Goal: Task Accomplishment & Management: Manage account settings

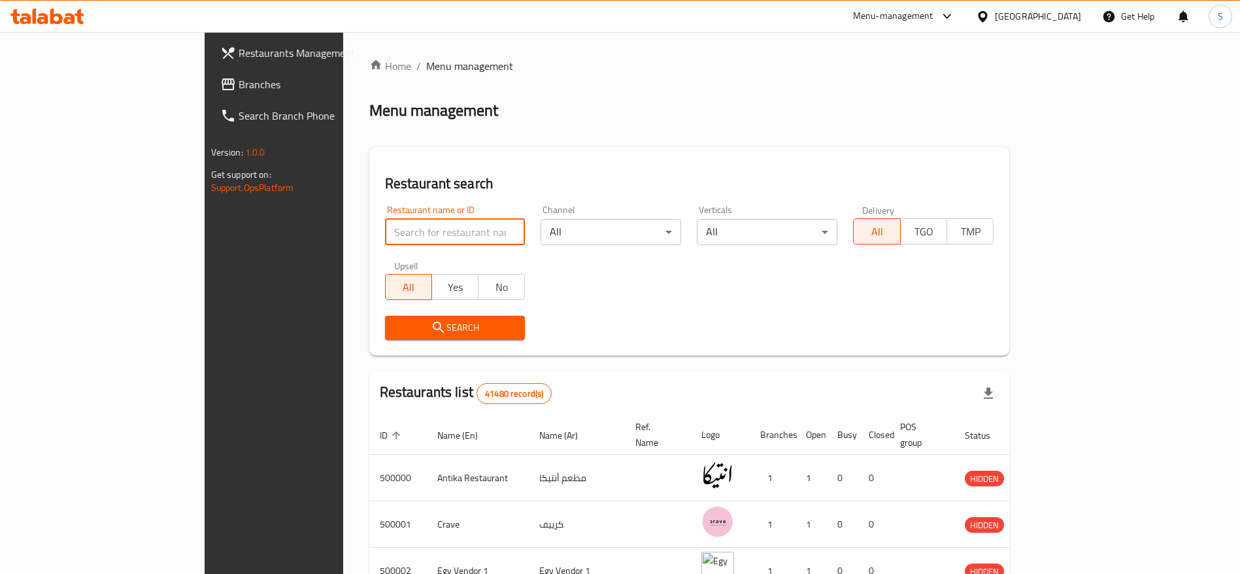
paste input "504997"
click at [385, 229] on input "504997" at bounding box center [455, 232] width 141 height 26
type input "504997"
click button "Search" at bounding box center [455, 328] width 141 height 24
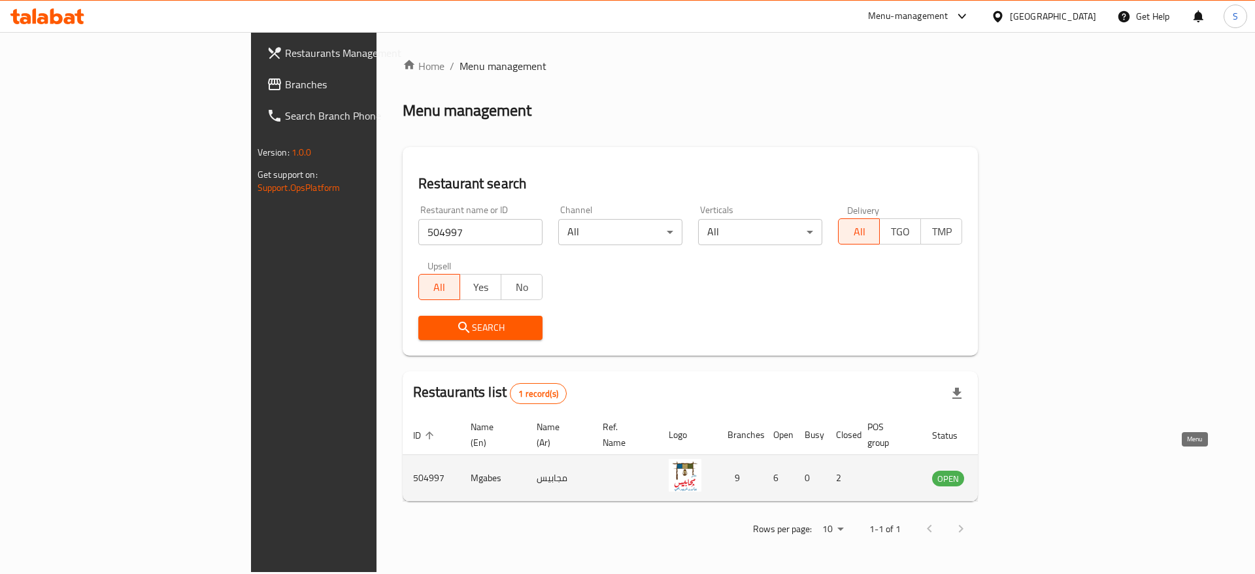
click at [1016, 473] on icon "enhanced table" at bounding box center [1008, 478] width 14 height 11
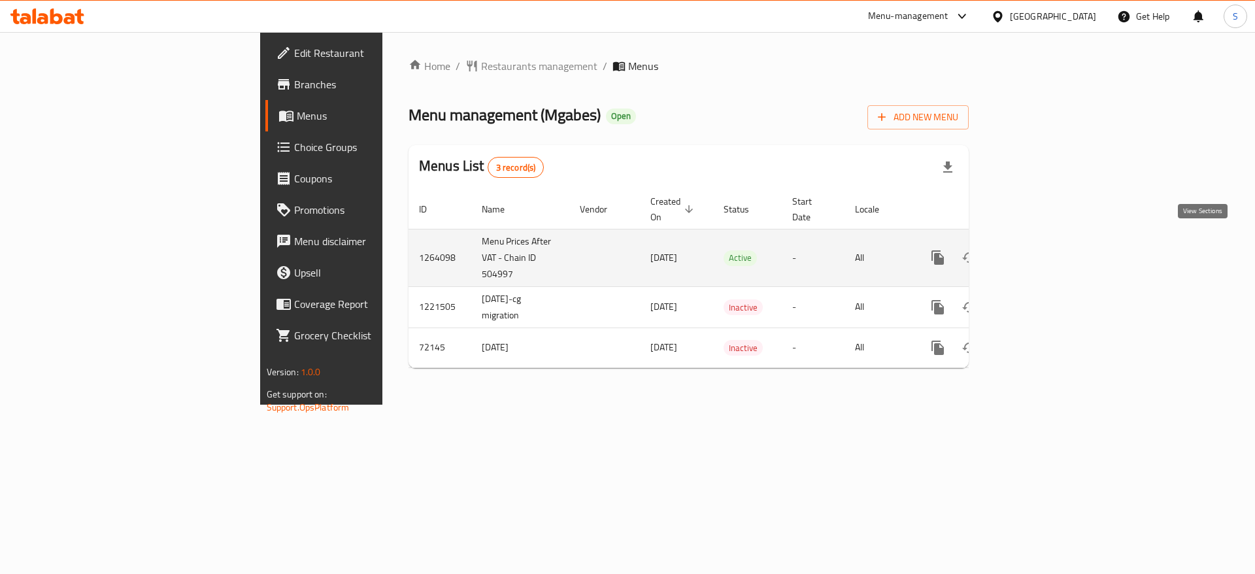
click at [1040, 250] on icon "enhanced table" at bounding box center [1032, 258] width 16 height 16
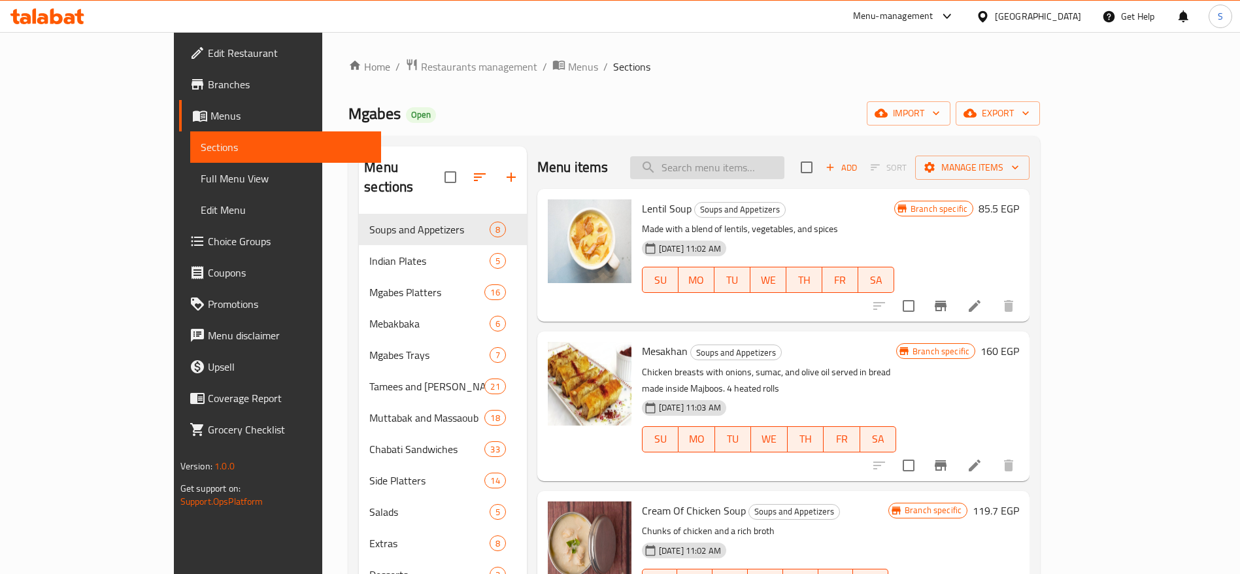
click at [748, 175] on input "search" at bounding box center [707, 167] width 154 height 23
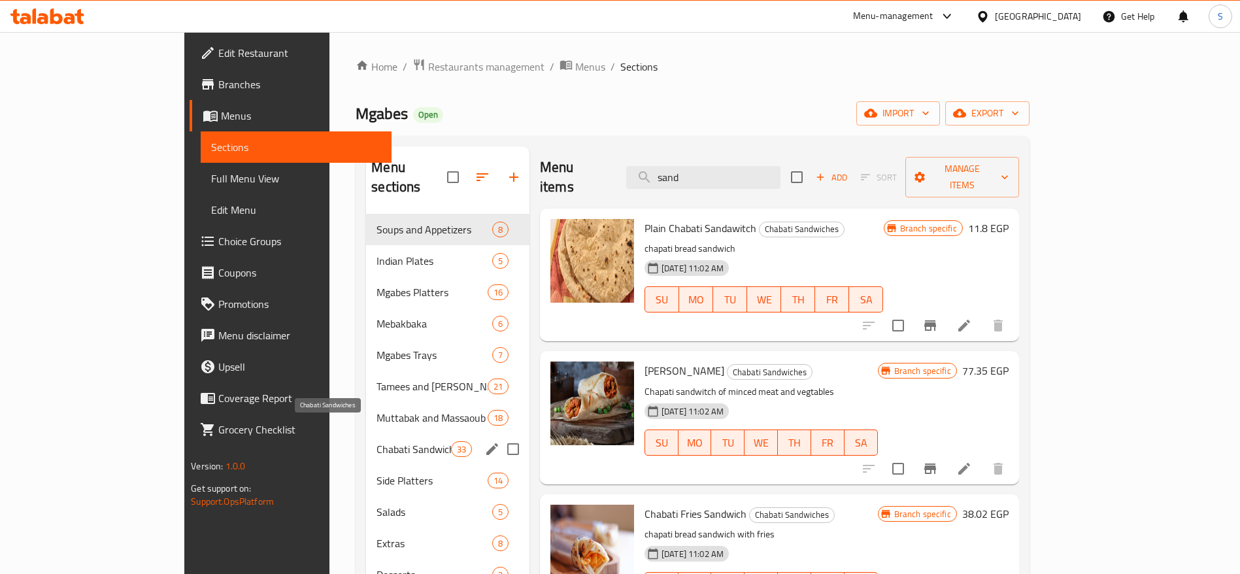
type input "sand"
click at [376, 441] on span "Chabati Sandwiches" at bounding box center [413, 449] width 74 height 16
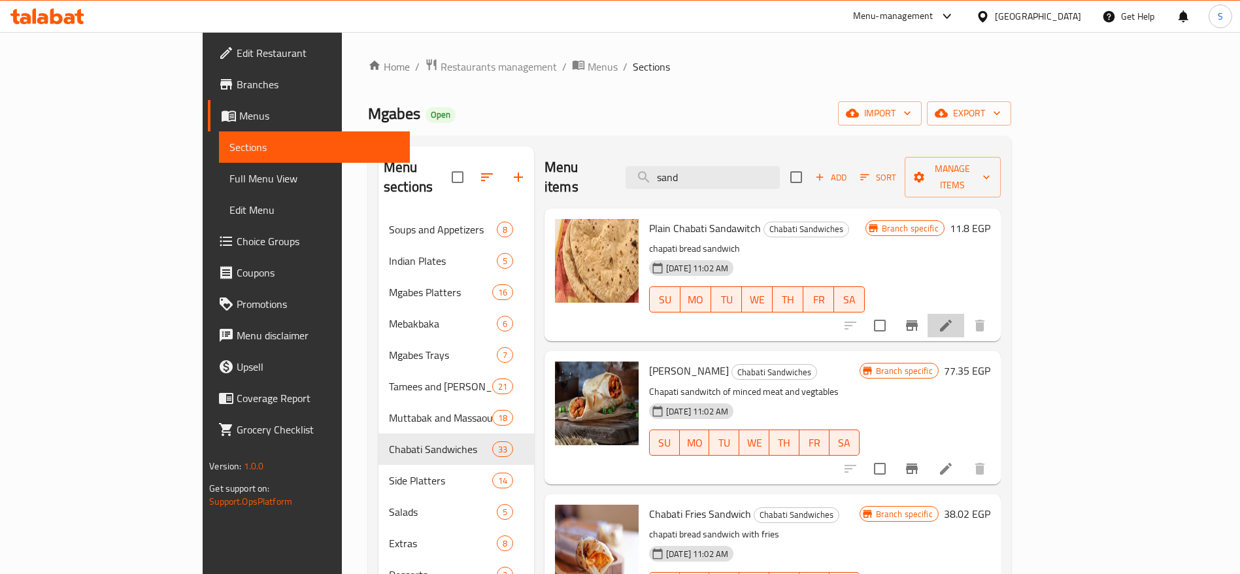
click at [964, 314] on li at bounding box center [945, 326] width 37 height 24
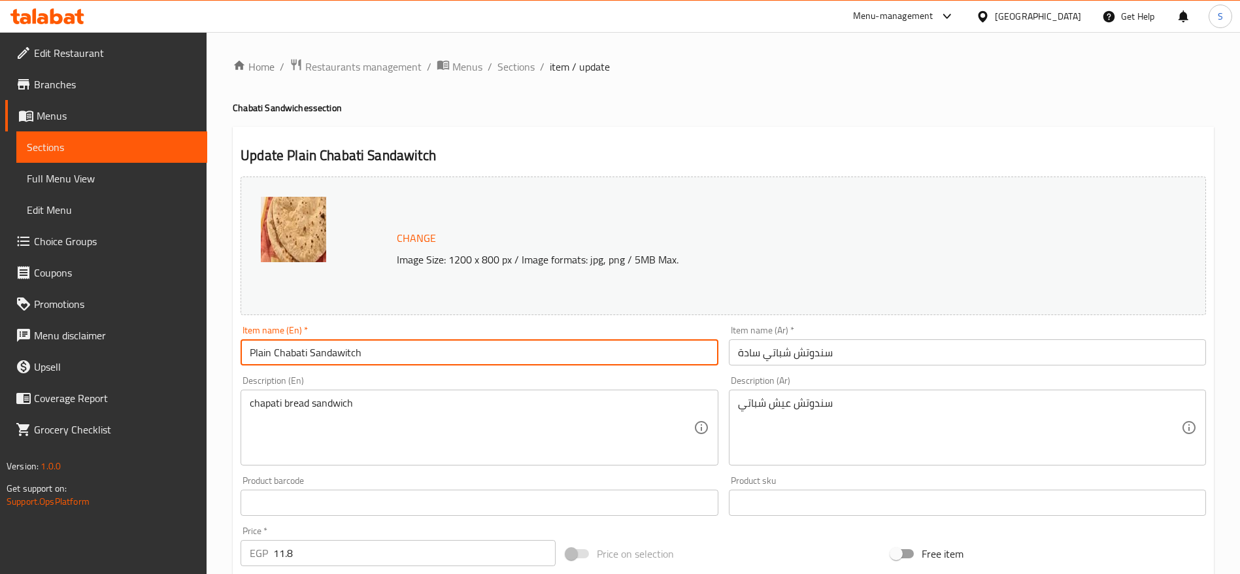
click at [339, 354] on input "Plain Chabati Sandawitch" at bounding box center [479, 352] width 477 height 26
click at [420, 350] on input "Plain Chabati Sandwitch" at bounding box center [479, 352] width 477 height 26
drag, startPoint x: 359, startPoint y: 352, endPoint x: 311, endPoint y: 356, distance: 48.5
click at [311, 356] on input "Plain Chabati Sandwich" at bounding box center [479, 352] width 477 height 26
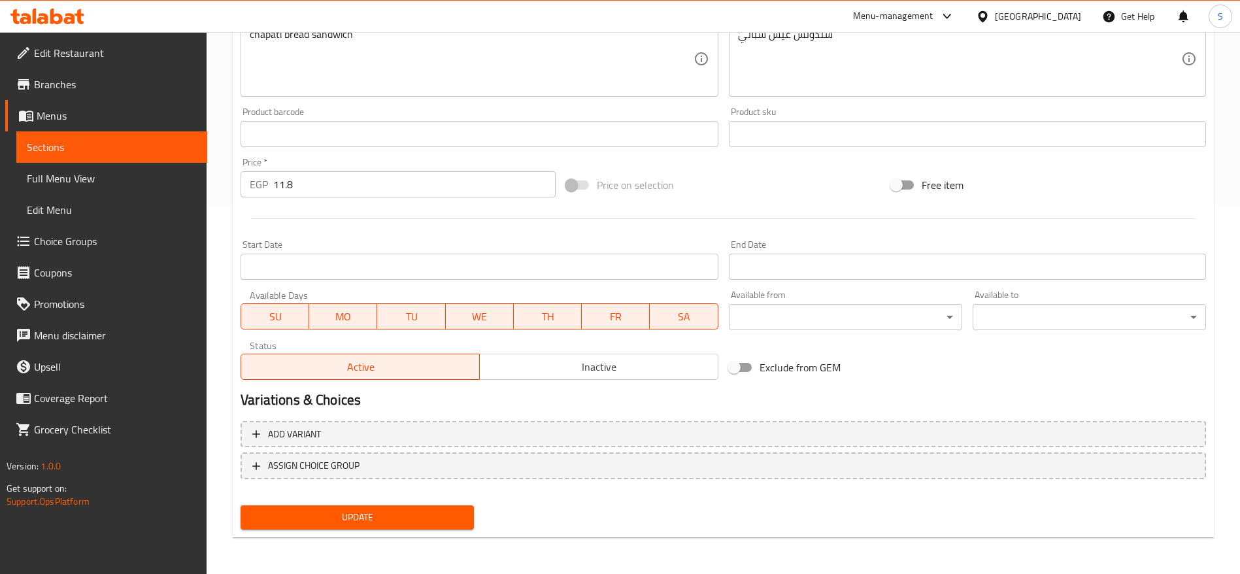
type input "Plain Chabati Sandwich"
click at [414, 510] on span "Update" at bounding box center [357, 517] width 212 height 16
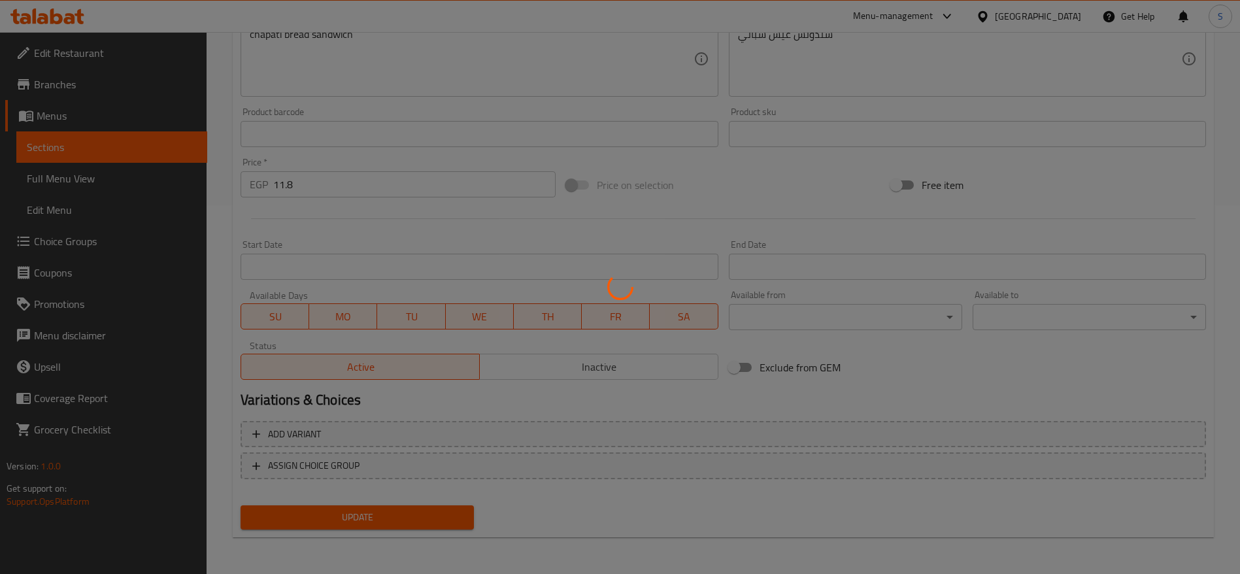
scroll to position [0, 0]
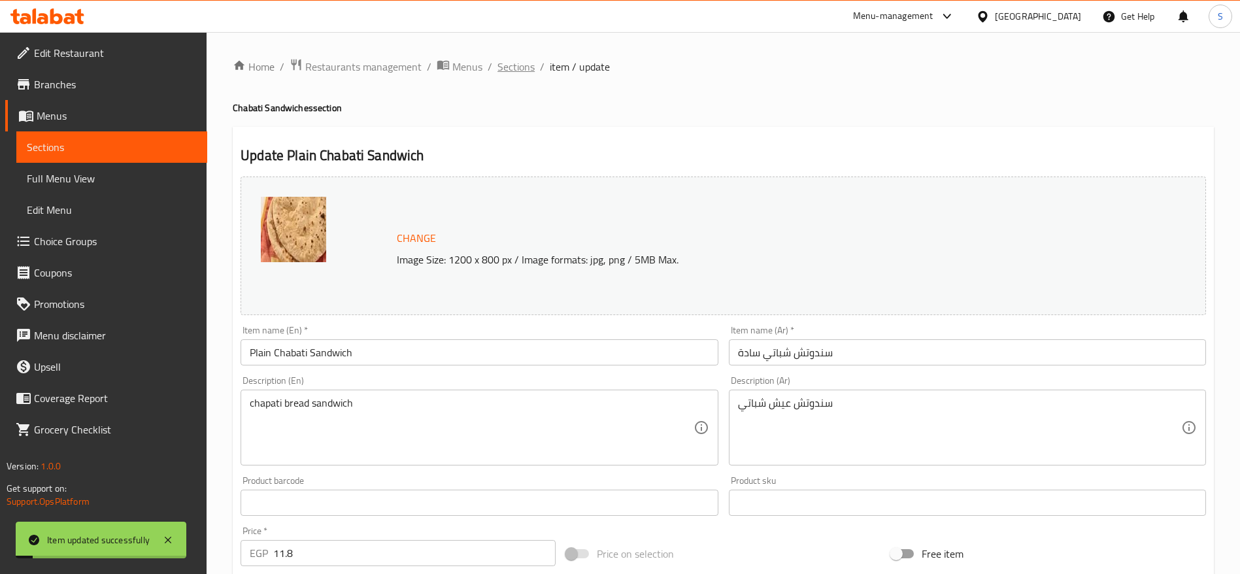
click at [532, 65] on span "Sections" at bounding box center [515, 67] width 37 height 16
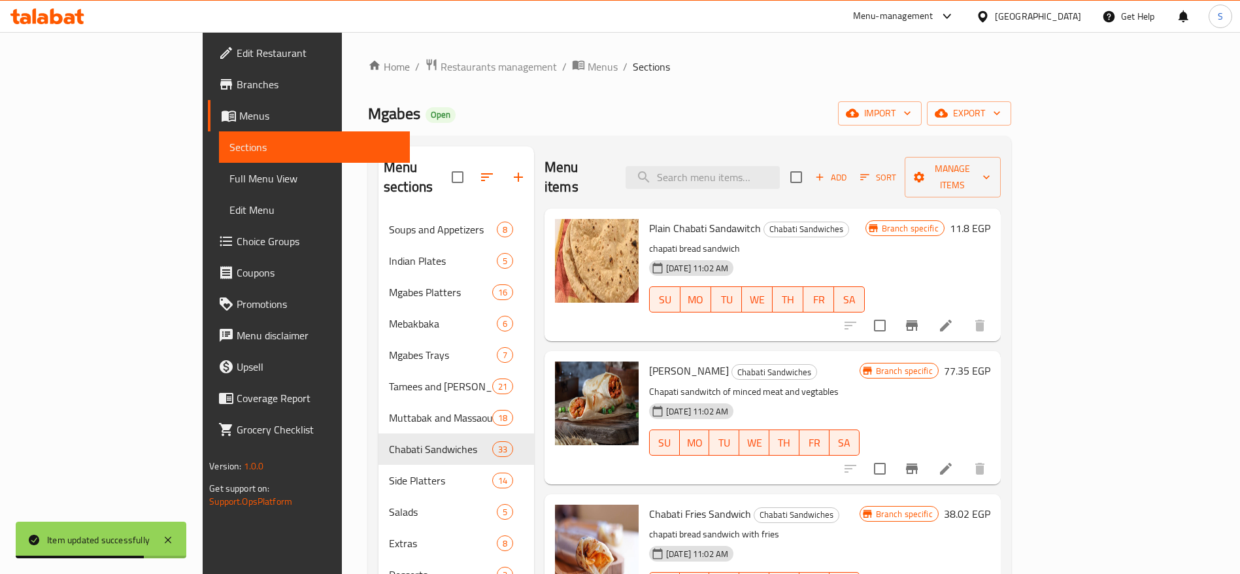
click at [810, 80] on div "Home / Restaurants management / Menus / Sections Mgabes Open import export Menu…" at bounding box center [689, 394] width 643 height 673
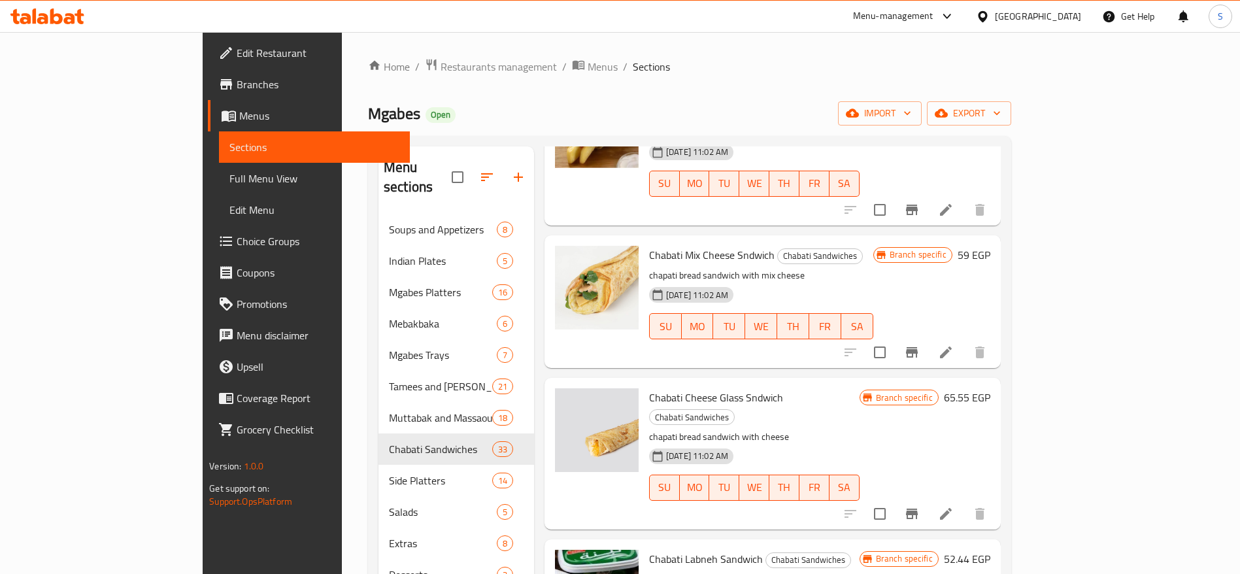
scroll to position [564, 0]
click at [964, 339] on li at bounding box center [945, 351] width 37 height 24
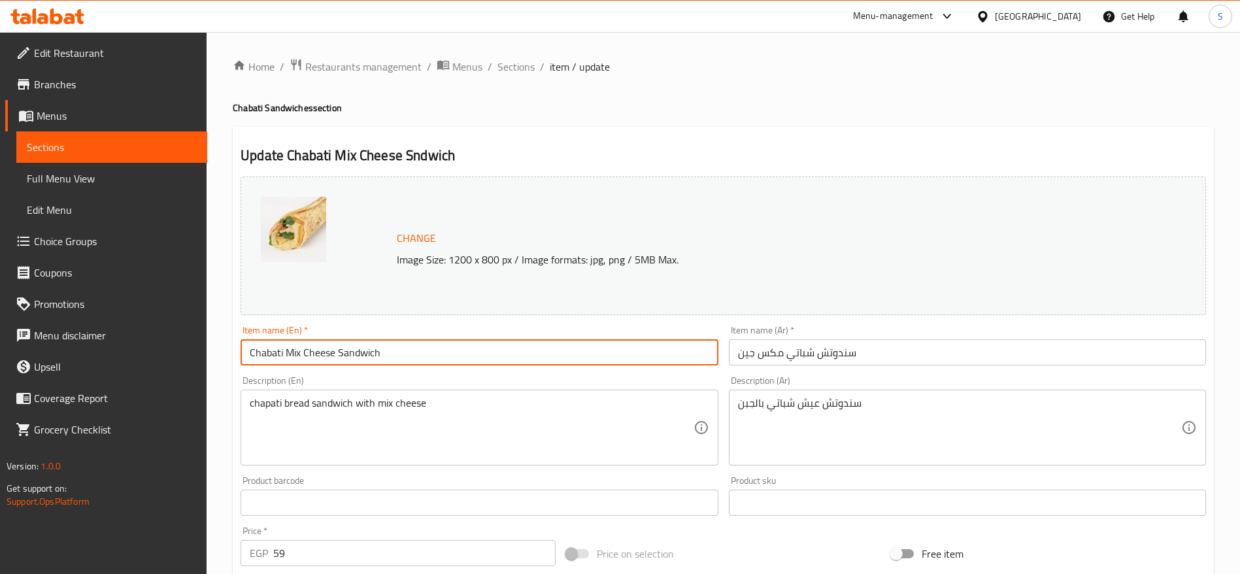
click at [344, 354] on input "Chabati Mix Cheese Sandwich" at bounding box center [479, 352] width 477 height 26
type input "Chabati Mix Cheese Sandwich"
click at [678, 131] on div "Update Chabati Mix Cheese Sandwich Change Image Size: 1200 x 800 px / Image for…" at bounding box center [723, 517] width 981 height 780
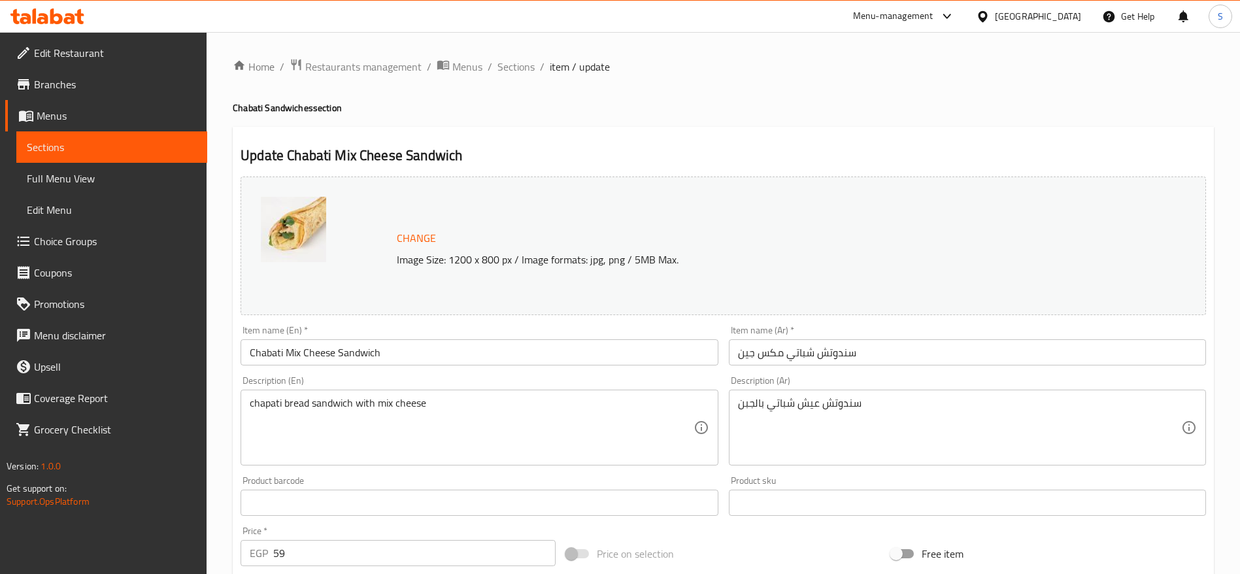
scroll to position [369, 0]
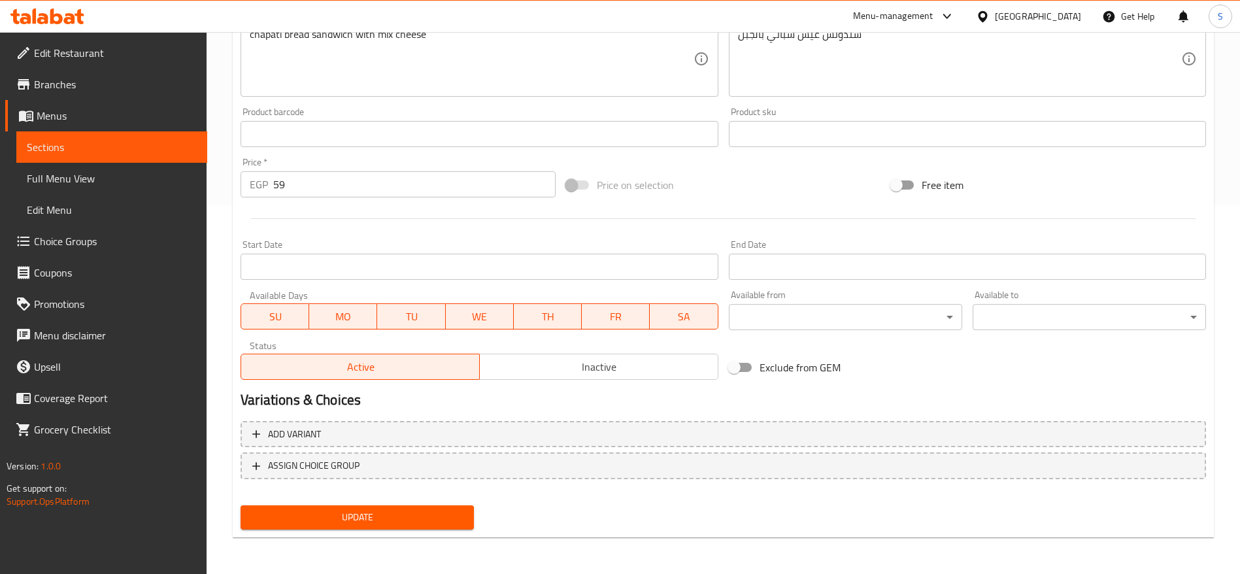
click at [438, 515] on span "Update" at bounding box center [357, 517] width 212 height 16
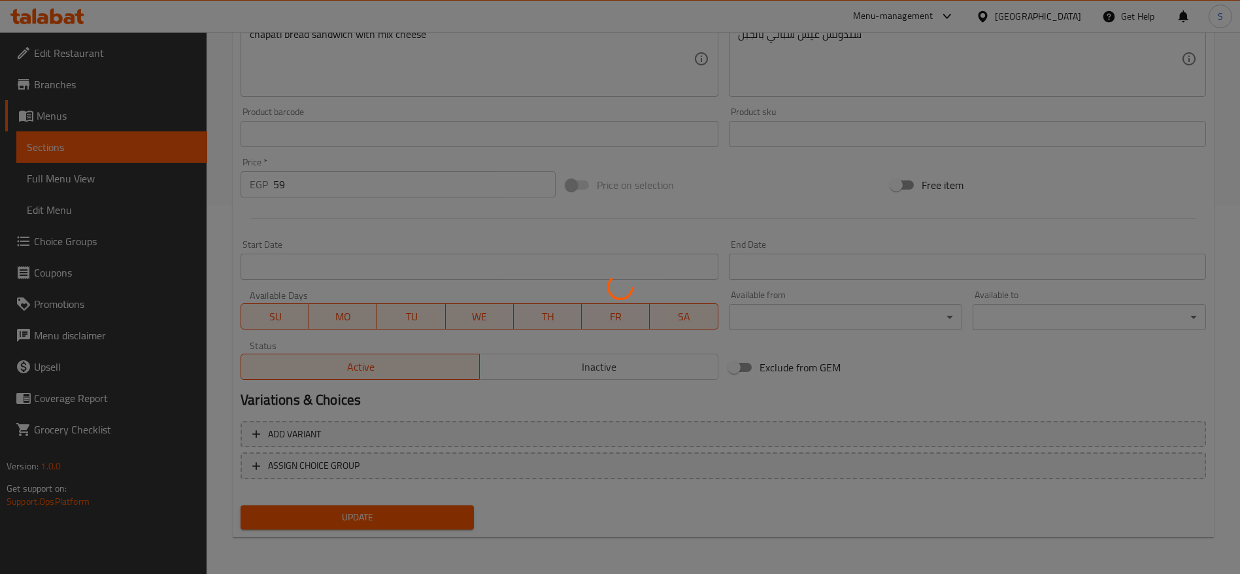
scroll to position [0, 0]
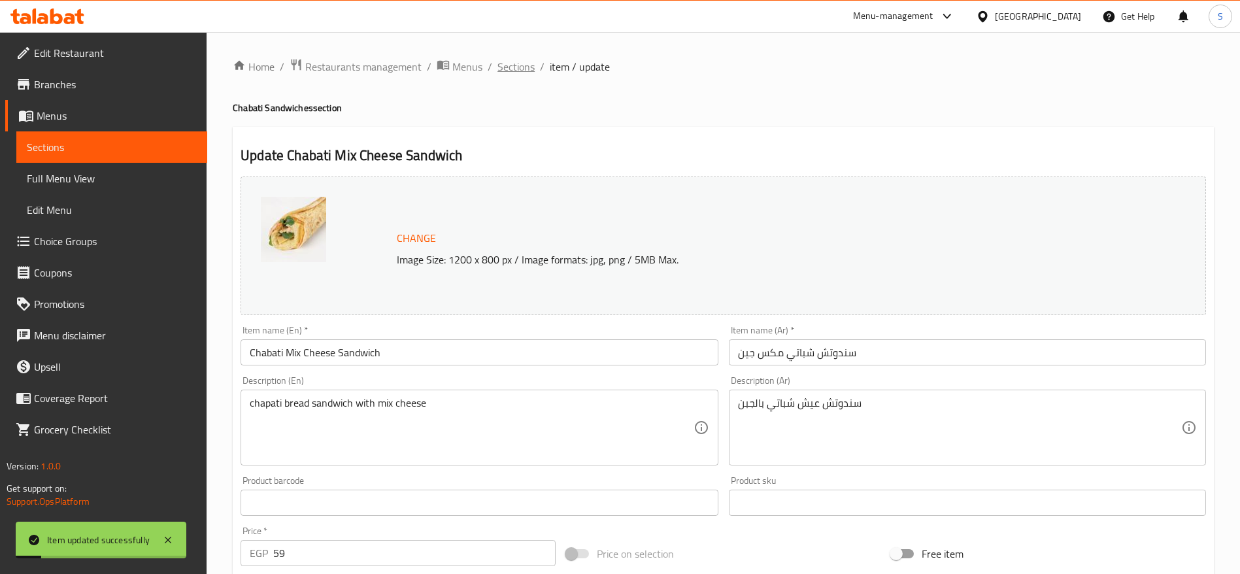
click at [527, 65] on span "Sections" at bounding box center [515, 67] width 37 height 16
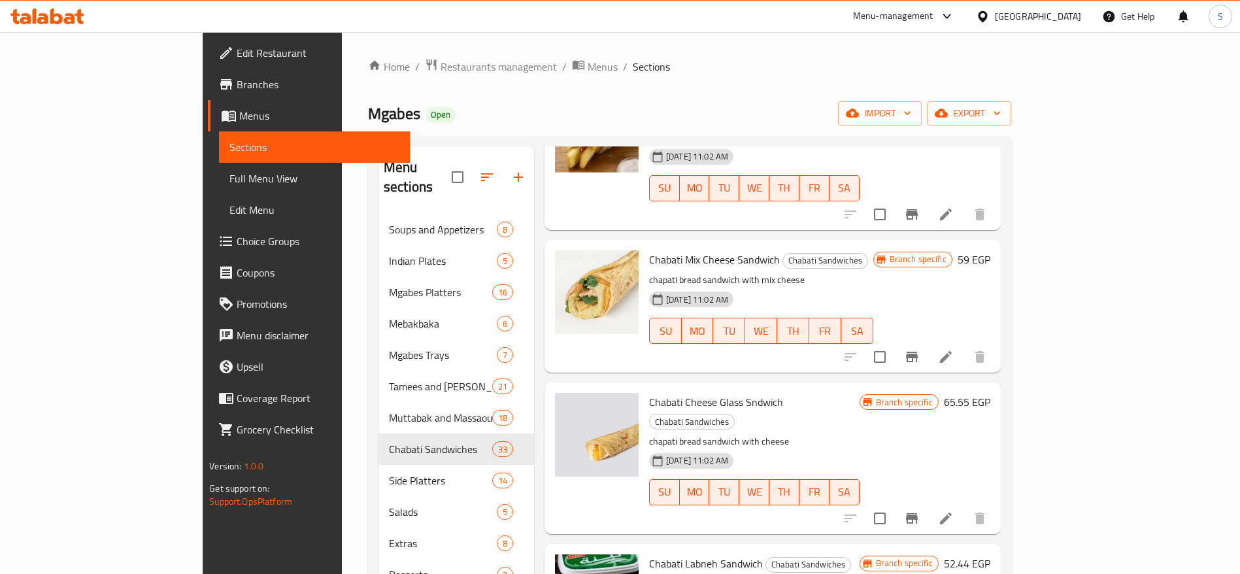
scroll to position [690, 0]
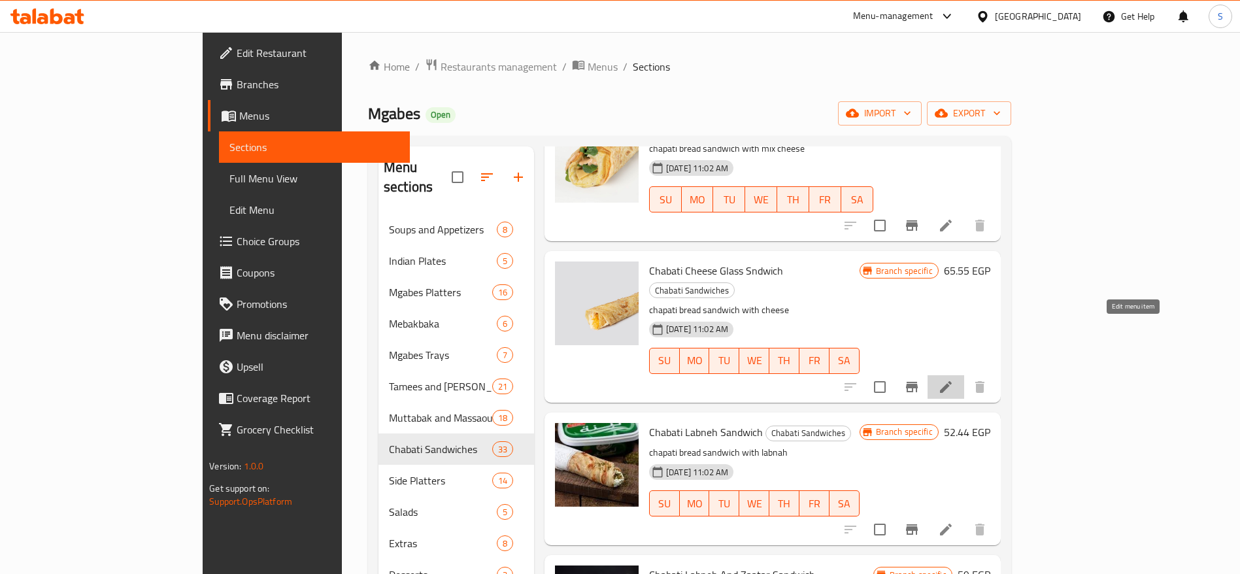
click at [954, 379] on icon at bounding box center [946, 387] width 16 height 16
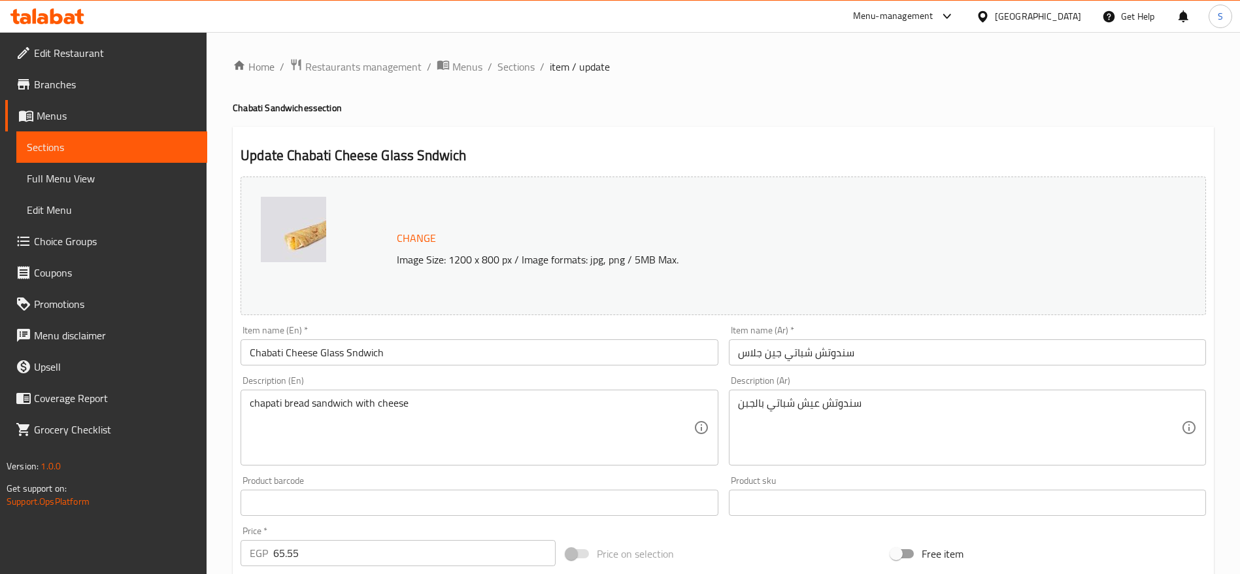
click at [360, 358] on input "Chabati Cheese Glass Sndwich" at bounding box center [479, 352] width 477 height 26
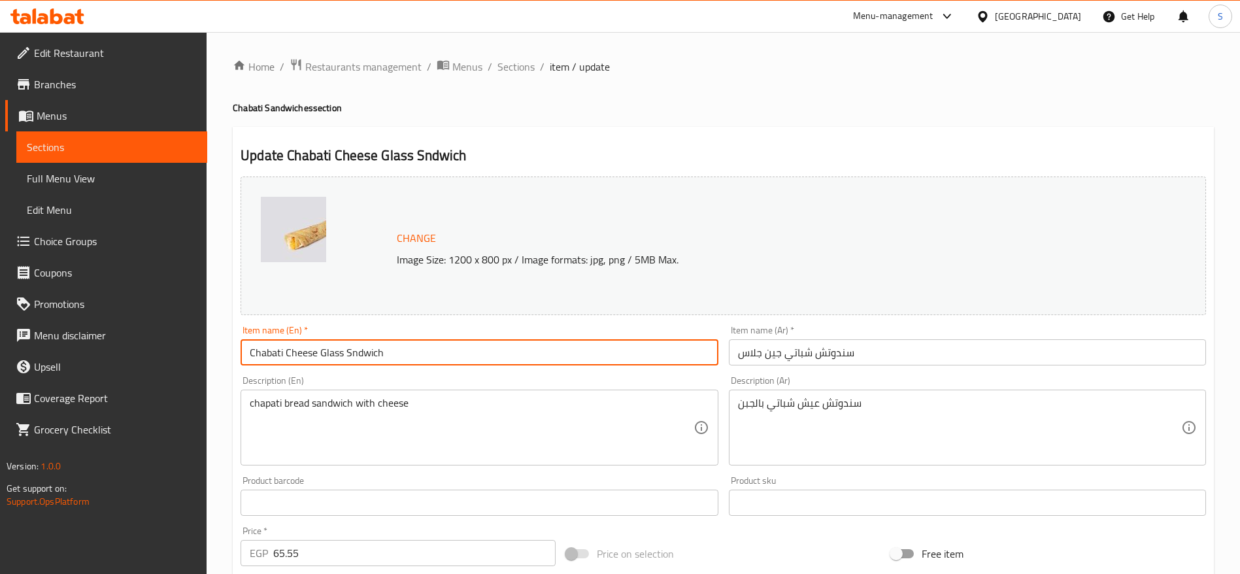
click at [360, 358] on input "Chabati Cheese Glass Sndwich" at bounding box center [479, 352] width 477 height 26
paste input "andwich"
type input "Chabati Cheese Glass Sandwich"
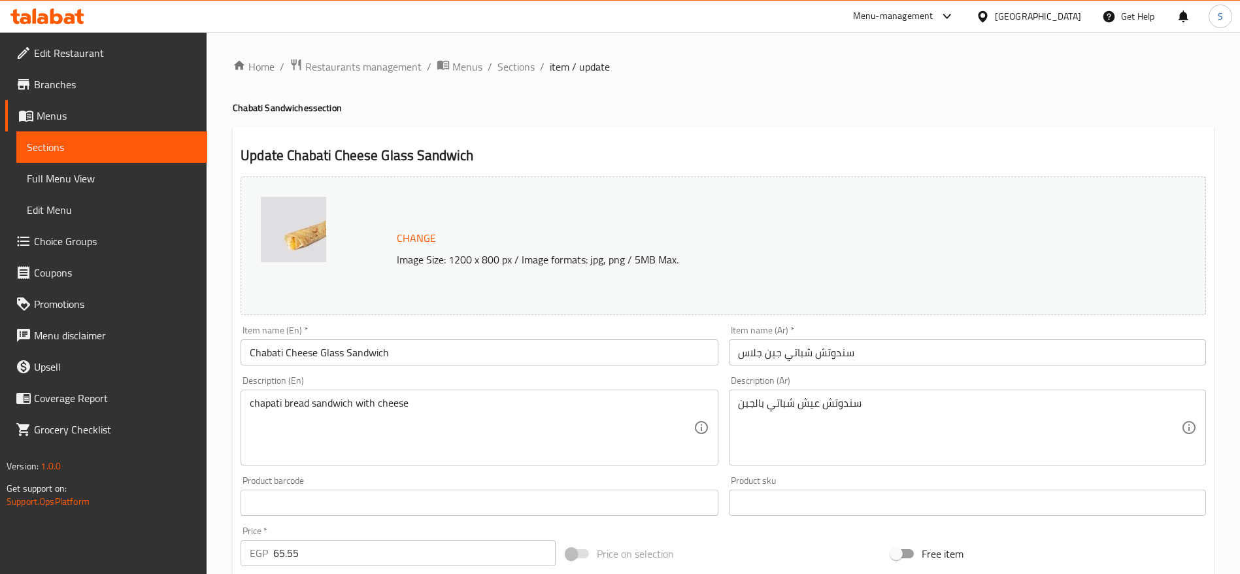
click at [575, 121] on div "Home / Restaurants management / Menus / Sections / item / update Chabati Sandwi…" at bounding box center [723, 487] width 981 height 858
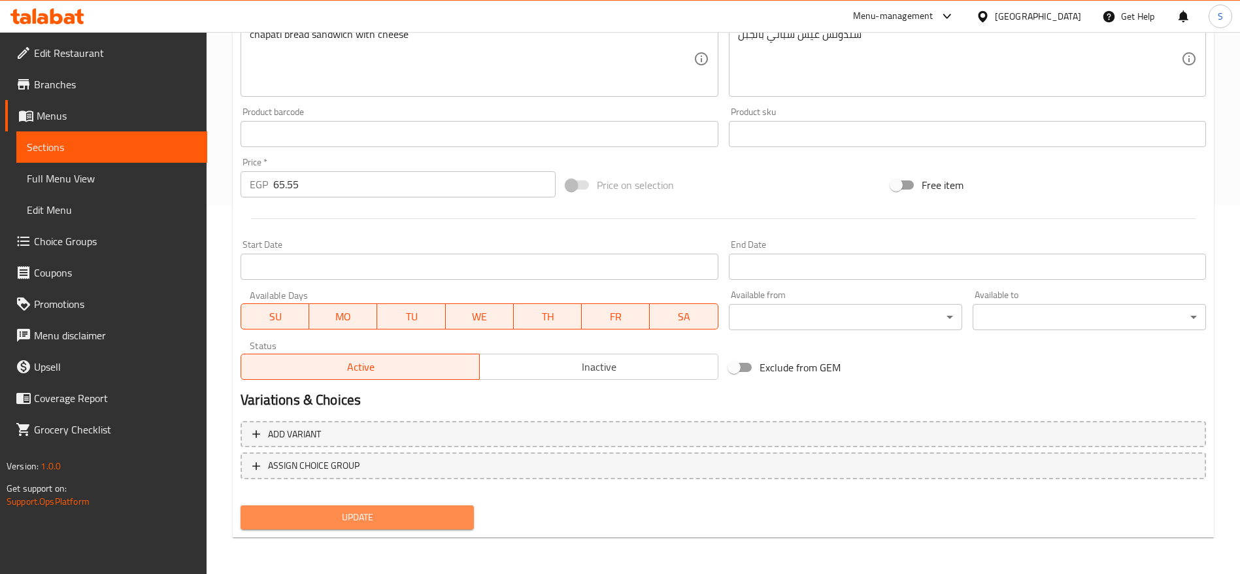
click at [429, 520] on span "Update" at bounding box center [357, 517] width 212 height 16
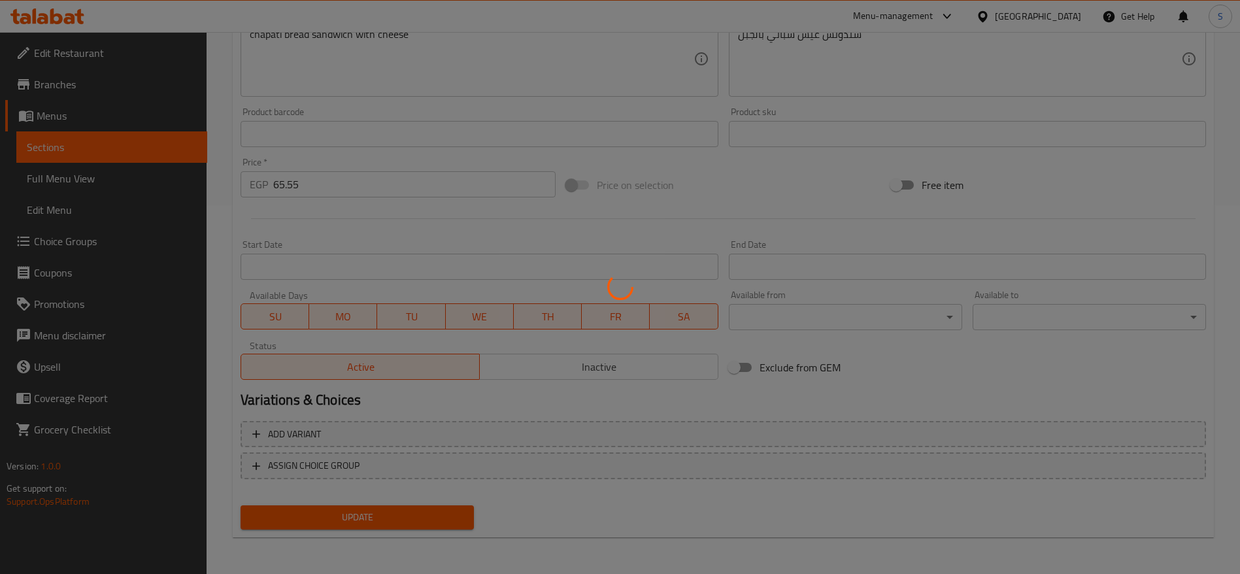
scroll to position [0, 0]
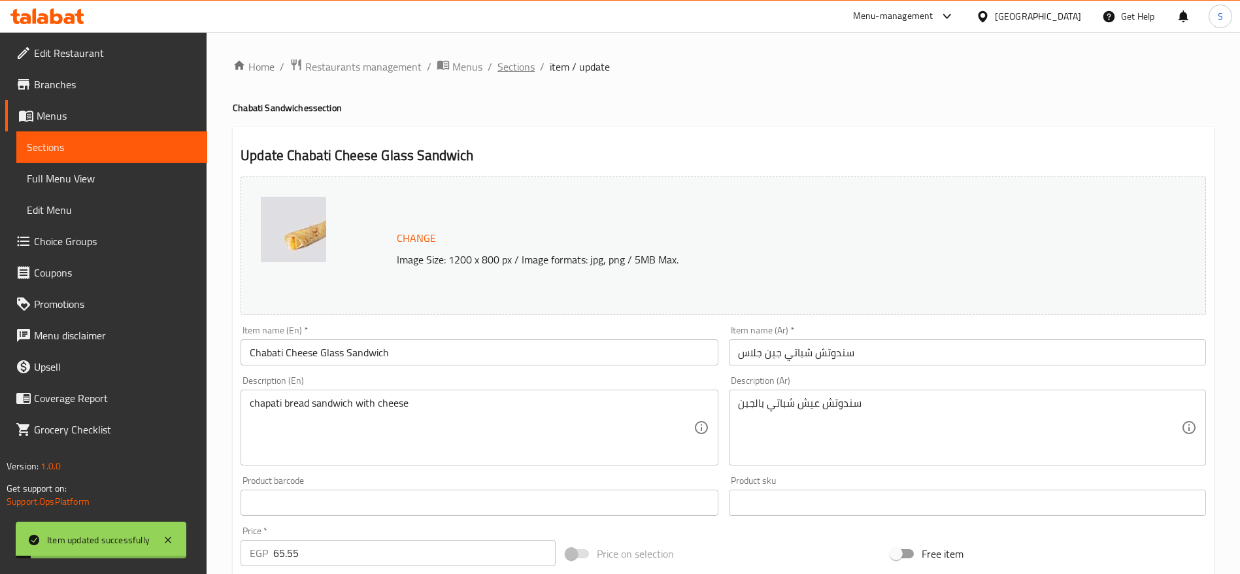
click at [517, 69] on span "Sections" at bounding box center [515, 67] width 37 height 16
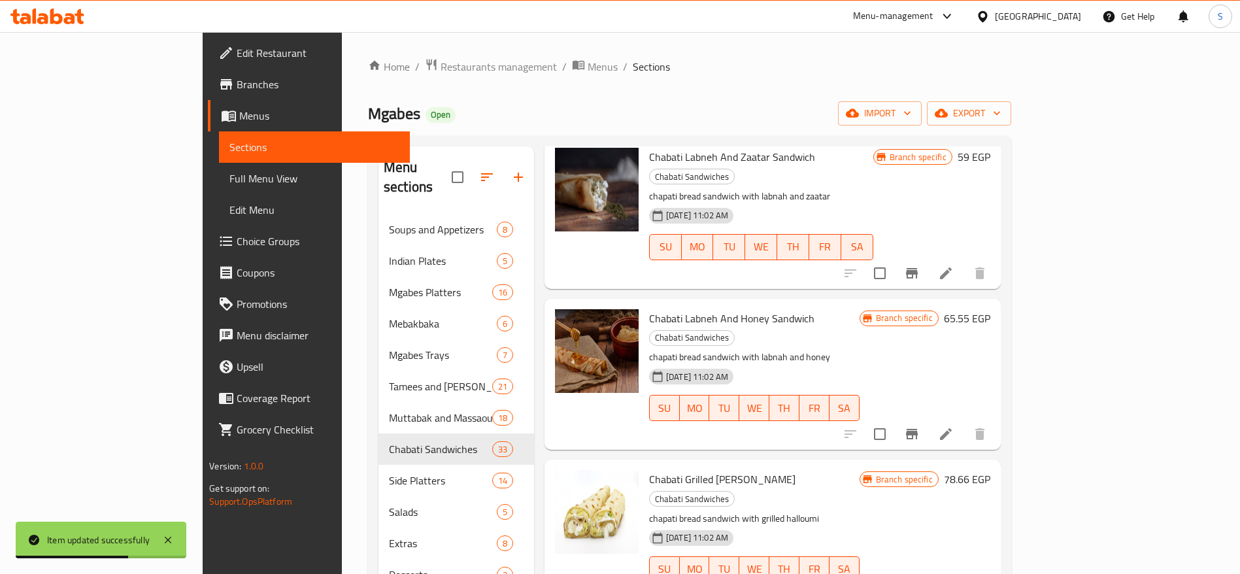
scroll to position [1229, 0]
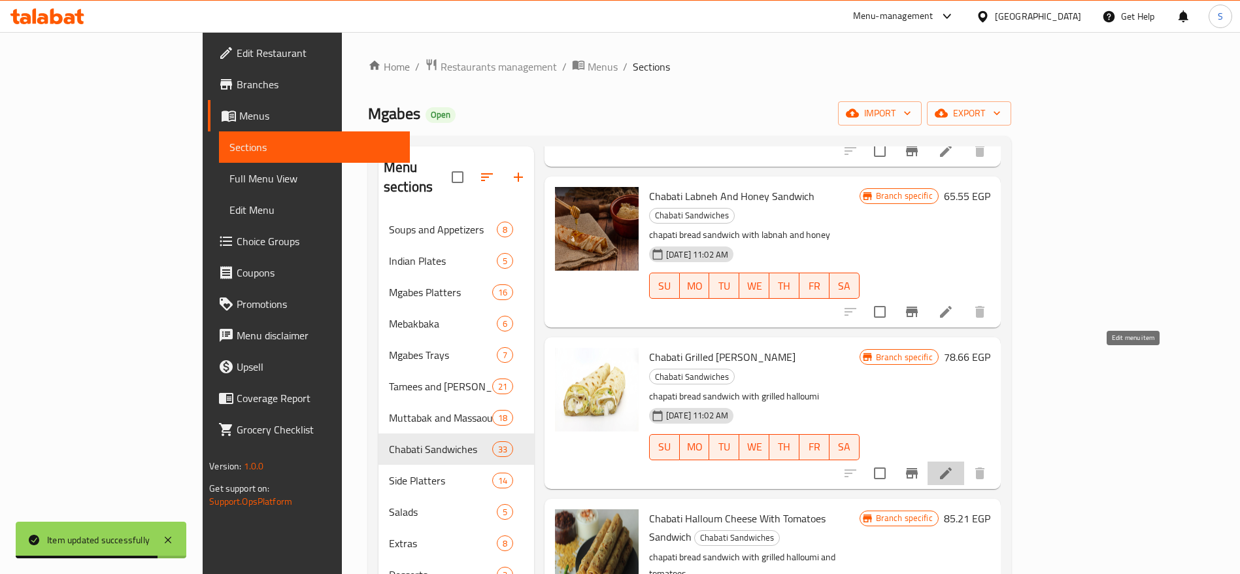
click at [952, 467] on icon at bounding box center [946, 473] width 12 height 12
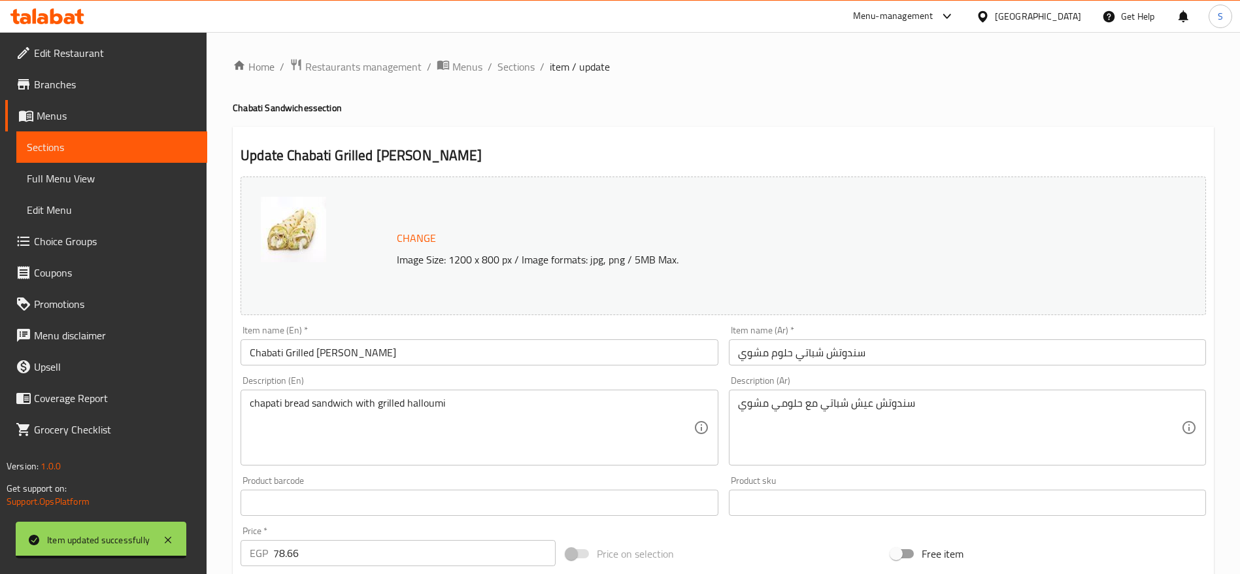
click at [384, 355] on input "Chabati Grilled [PERSON_NAME]" at bounding box center [479, 352] width 477 height 26
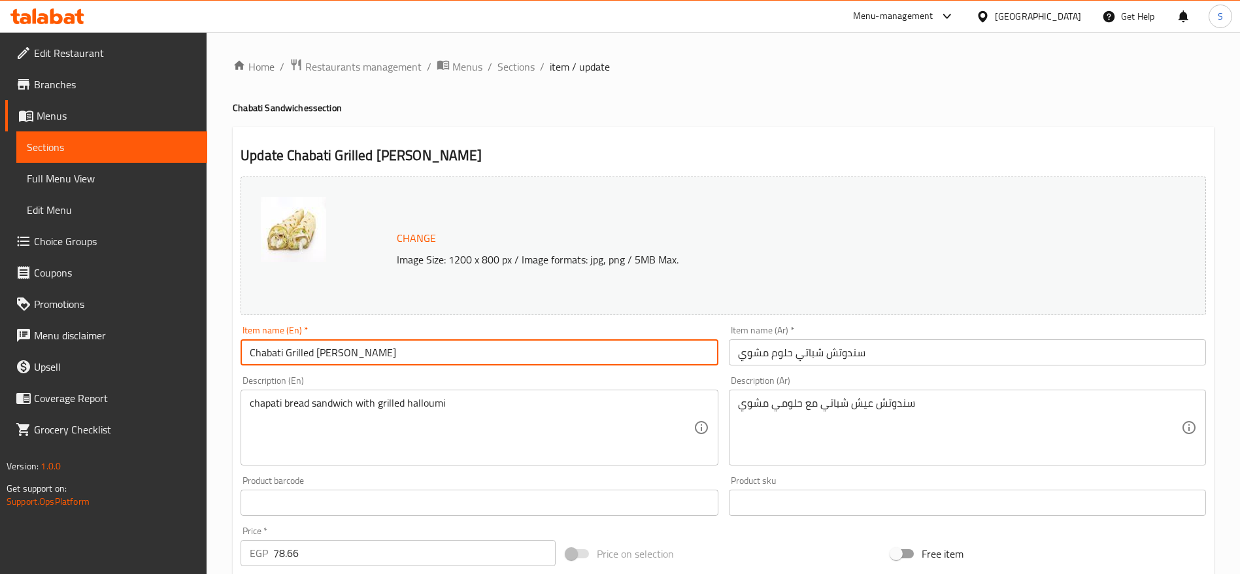
click at [384, 355] on input "Chabati Grilled [PERSON_NAME]" at bounding box center [479, 352] width 477 height 26
paste input "wi"
type input "Chabati Grilled Haloumi Sandwich"
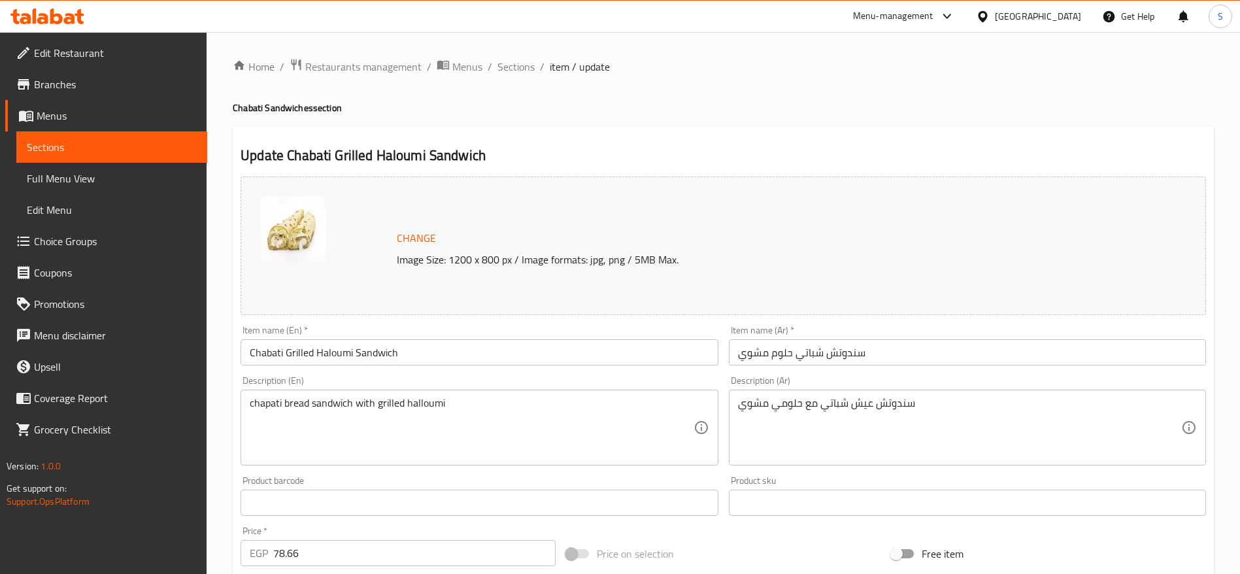
click at [675, 108] on h4 "Chabati Sandwiches section" at bounding box center [723, 107] width 981 height 13
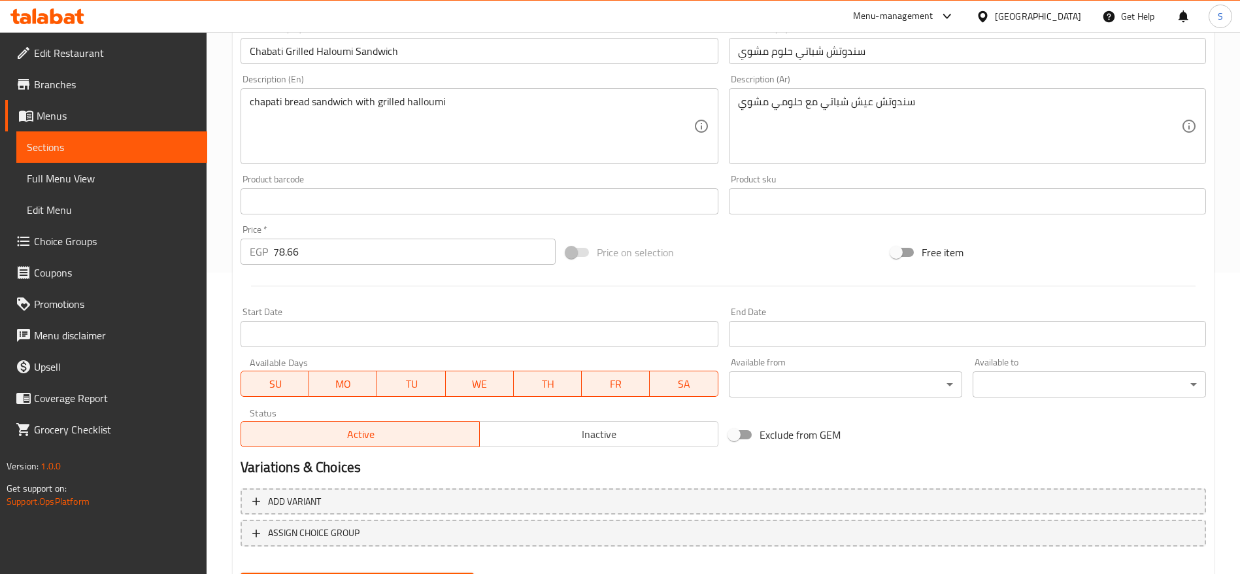
scroll to position [369, 0]
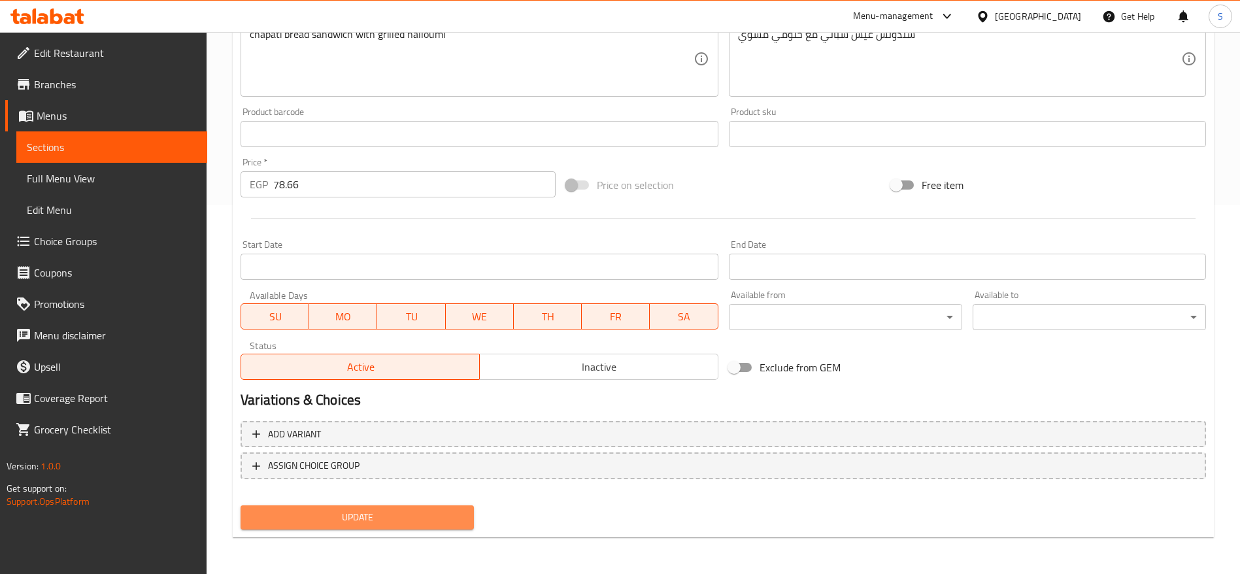
click at [420, 508] on button "Update" at bounding box center [357, 517] width 233 height 24
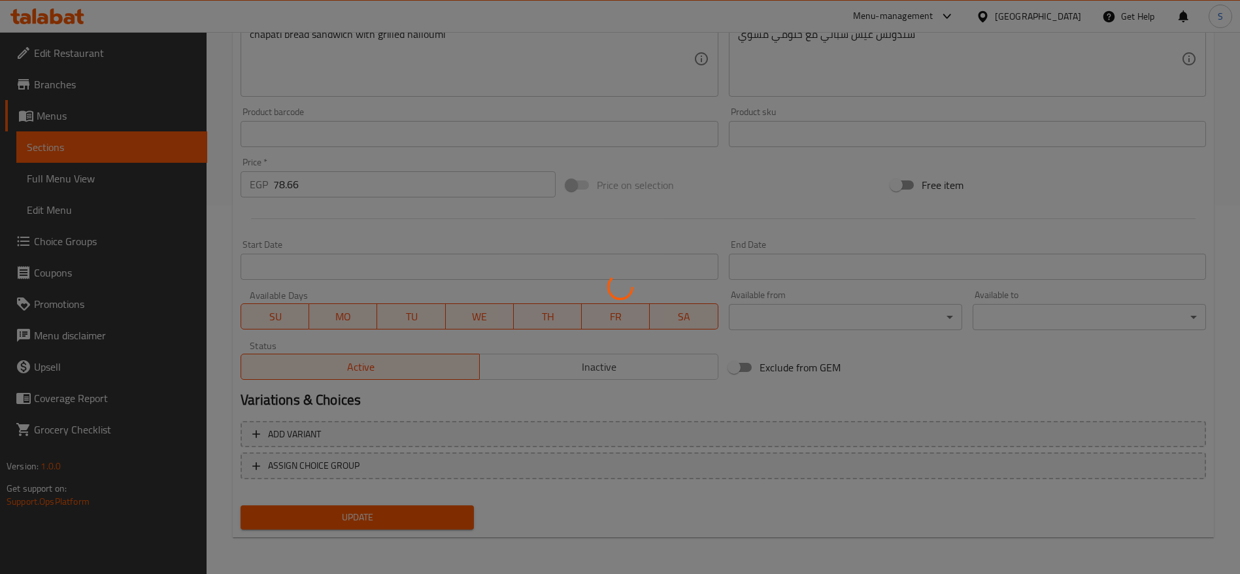
scroll to position [0, 0]
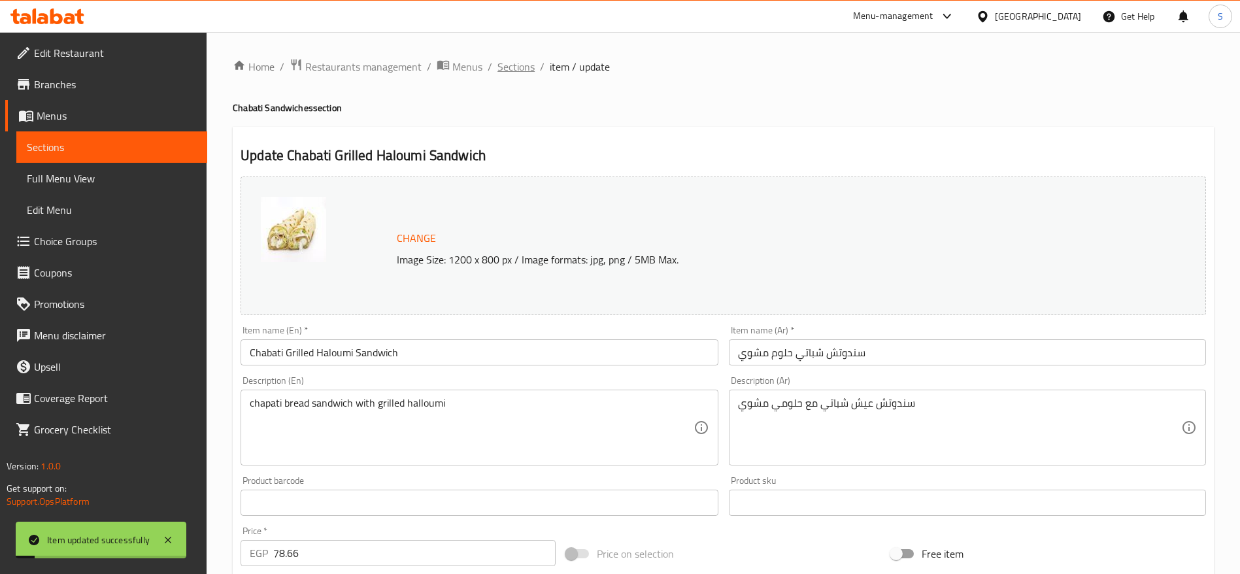
click at [520, 66] on span "Sections" at bounding box center [515, 67] width 37 height 16
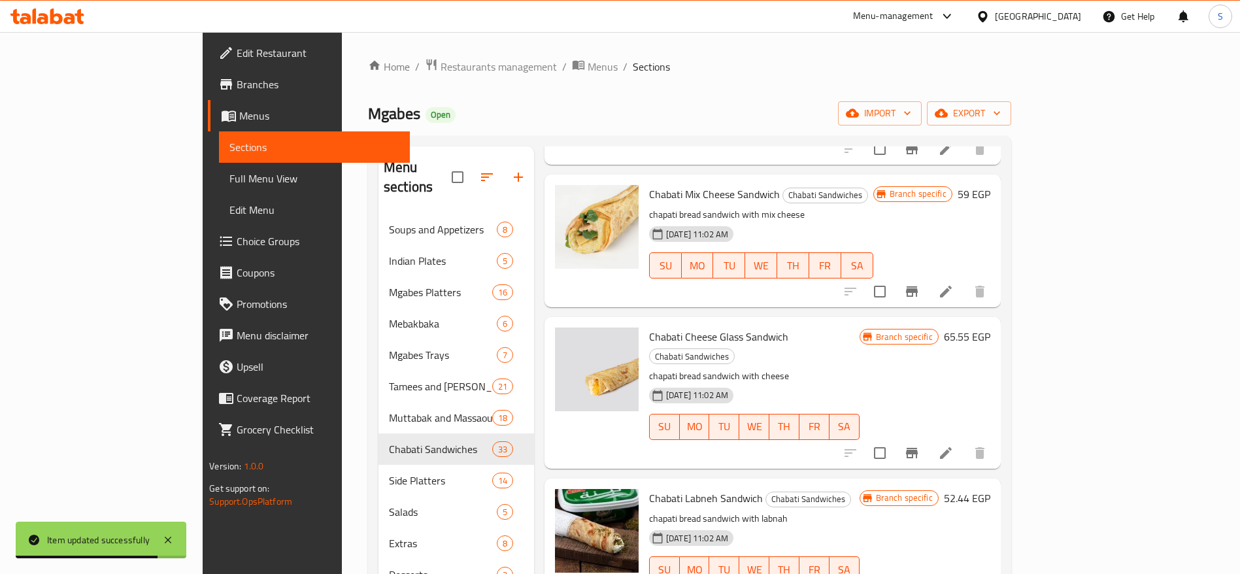
scroll to position [604, 0]
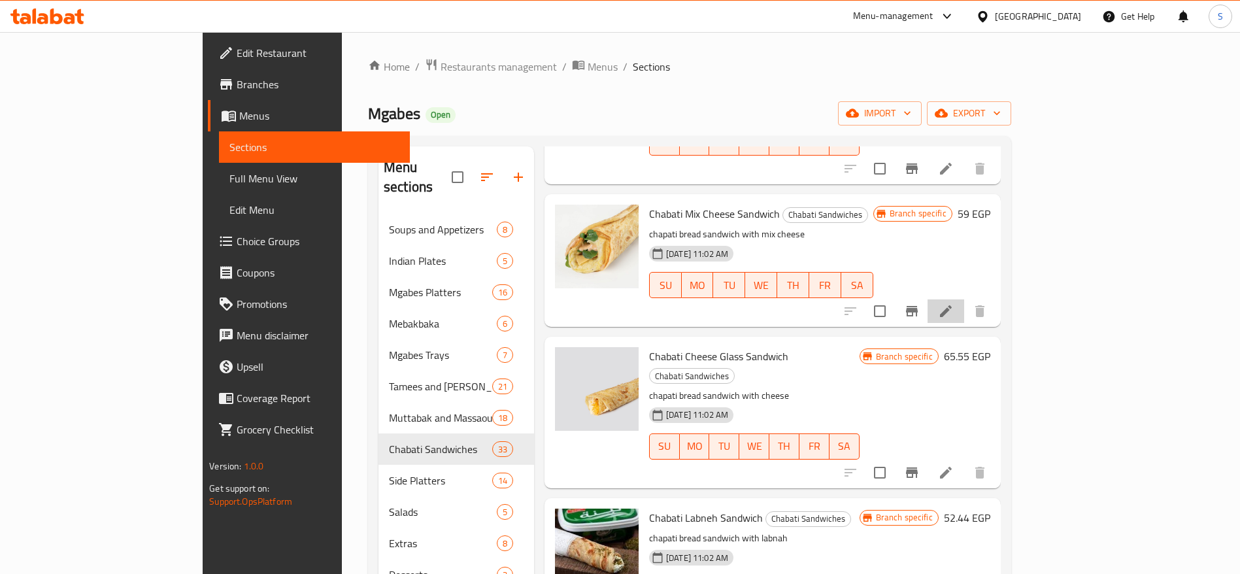
click at [964, 299] on li at bounding box center [945, 311] width 37 height 24
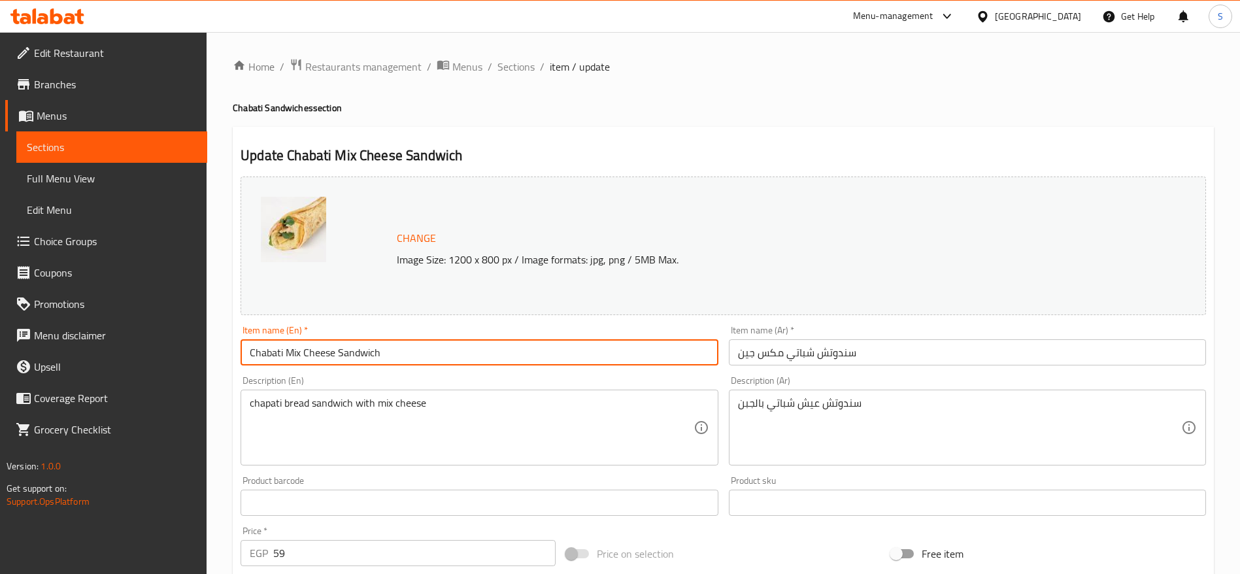
click at [356, 357] on input "Chabati Mix Cheese Sandwich" at bounding box center [479, 352] width 477 height 26
paste input "text"
type input "Chabati Mix Cheese Sandwich"
click at [604, 134] on div "Update Chabati Mix Cheese Sandwich Change Image Size: 1200 x 800 px / Image for…" at bounding box center [723, 517] width 981 height 780
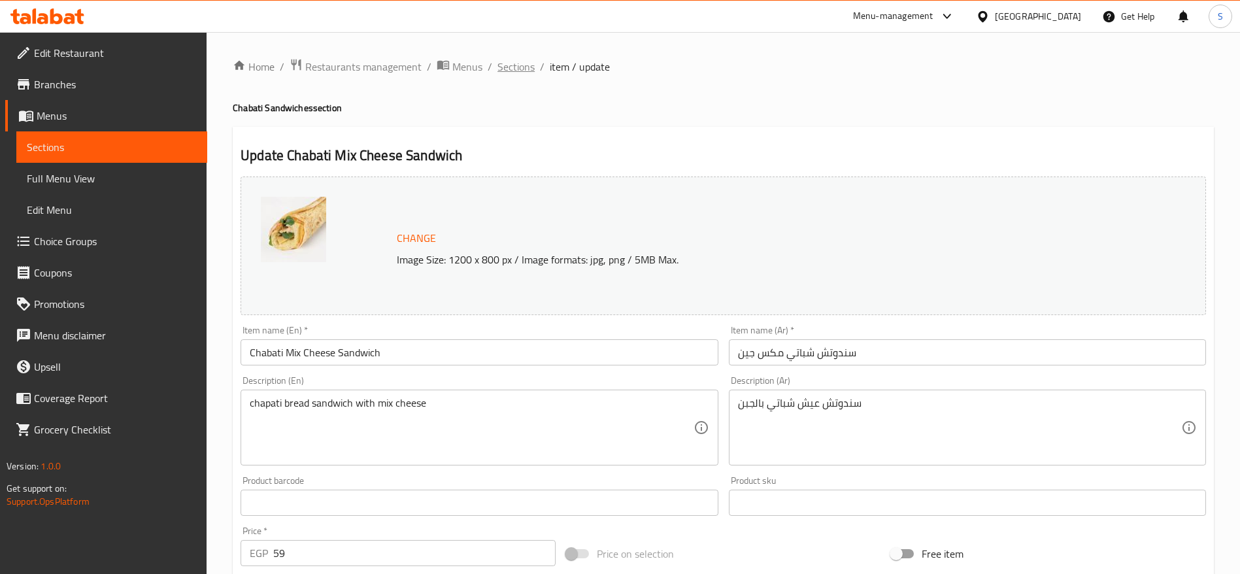
click at [504, 69] on span "Sections" at bounding box center [515, 67] width 37 height 16
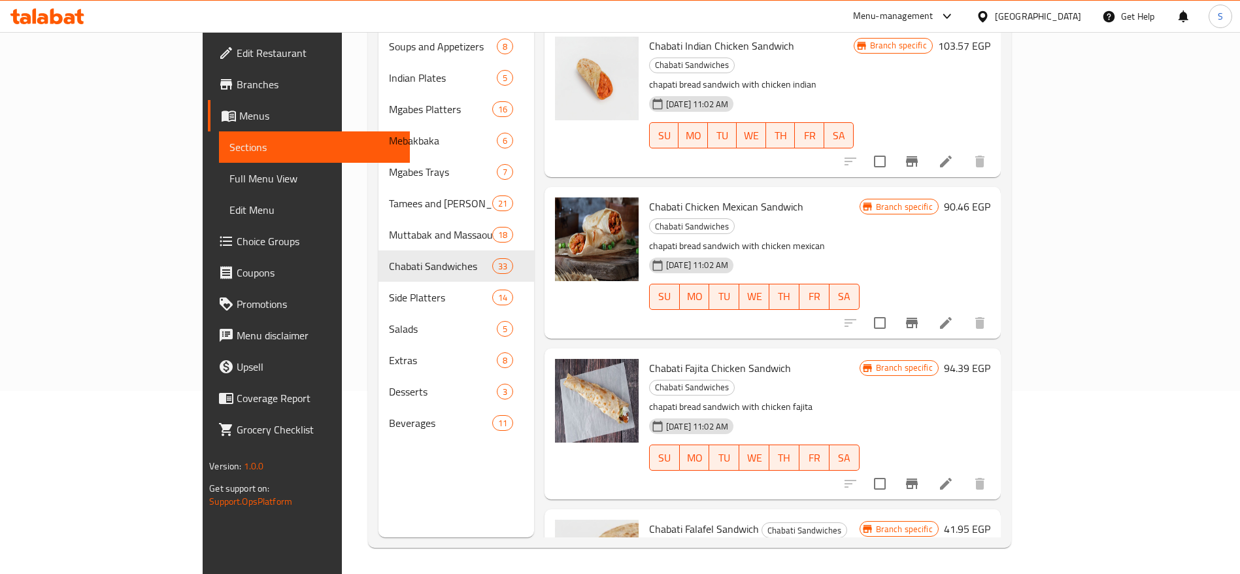
scroll to position [3610, 0]
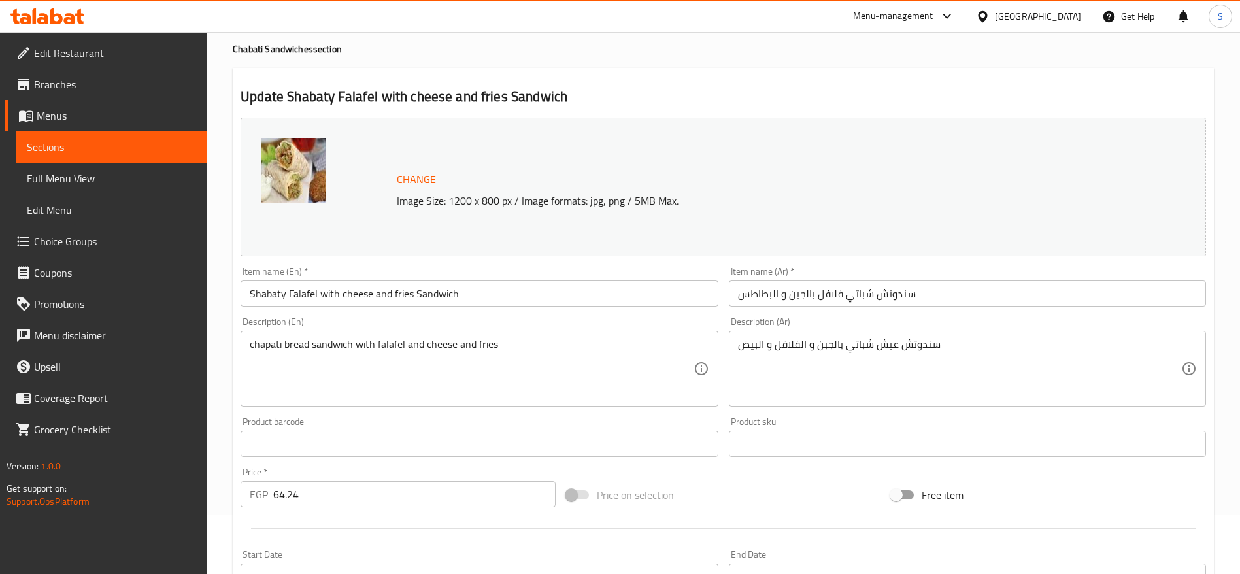
scroll to position [16, 0]
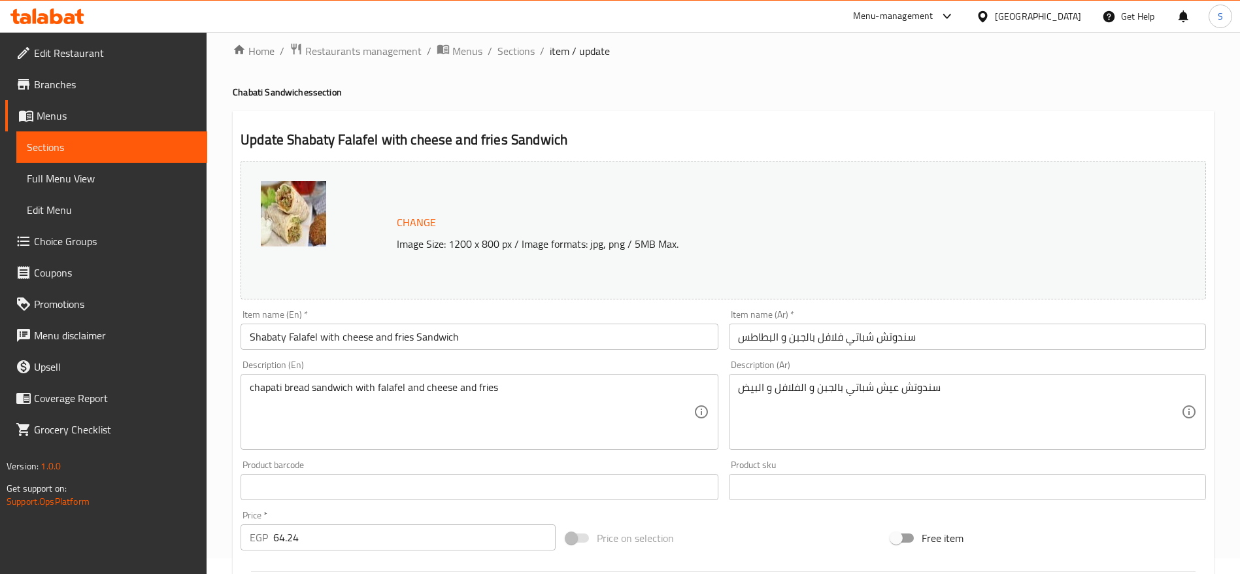
click at [274, 339] on input "Shabaty Falafel with cheese and fries Sandwich" at bounding box center [479, 337] width 477 height 26
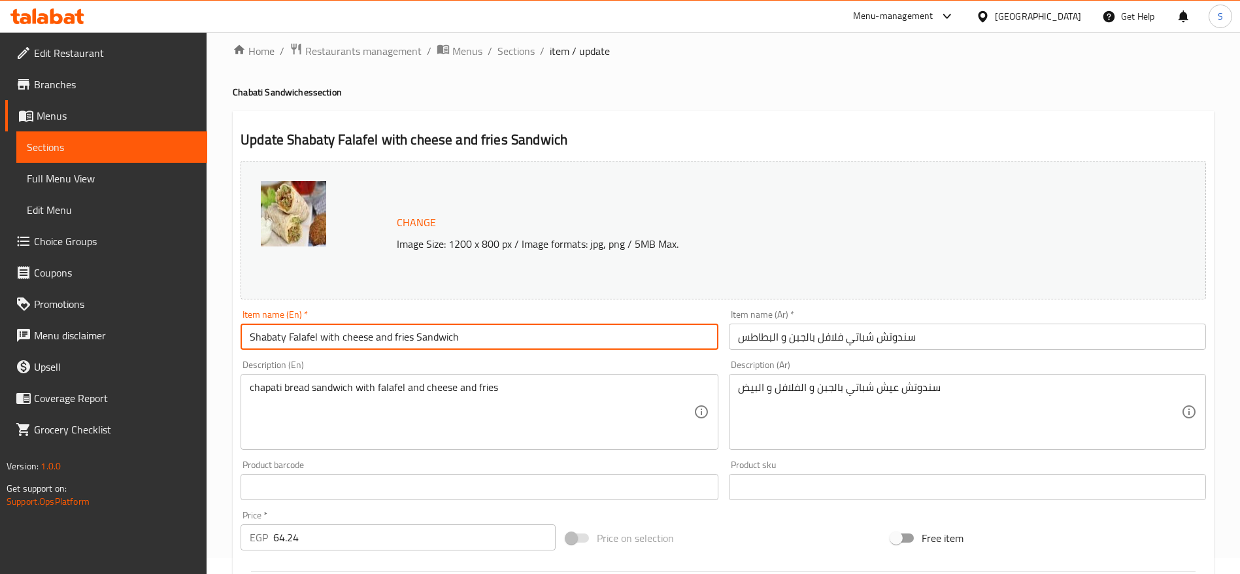
click at [274, 339] on input "Shabaty Falafel with cheese and fries Sandwich" at bounding box center [479, 337] width 477 height 26
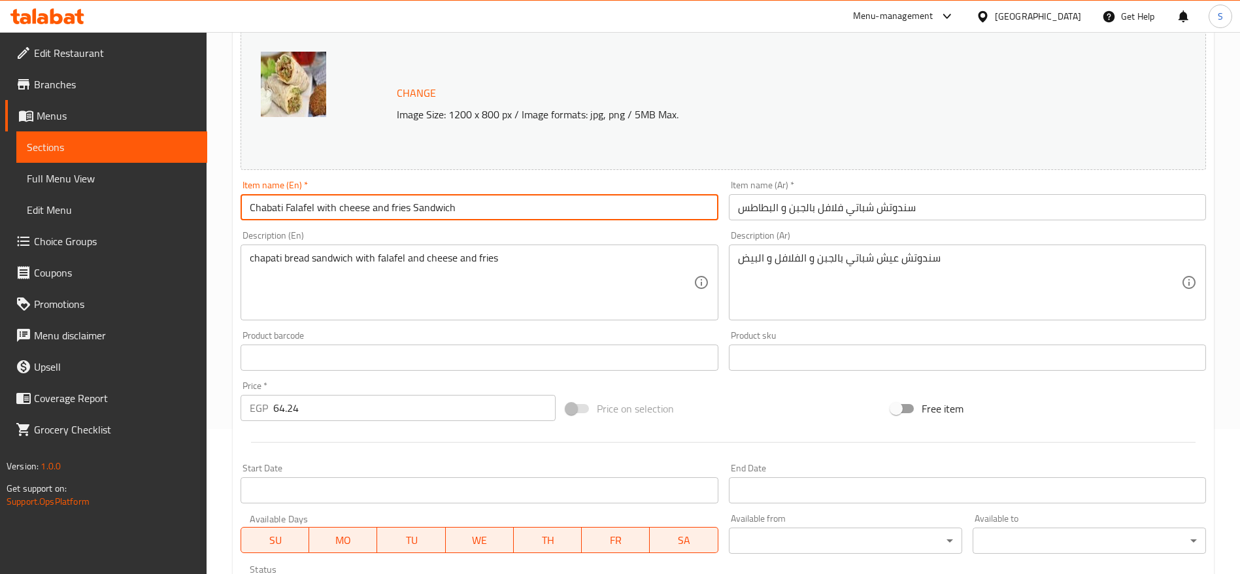
scroll to position [369, 0]
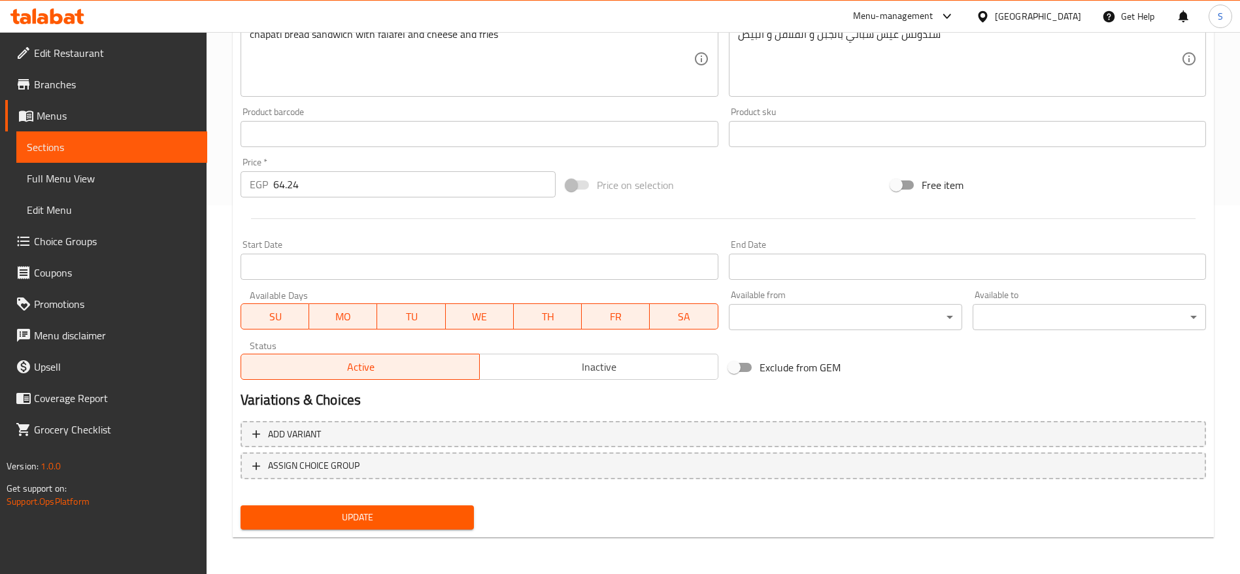
type input "Chabati Falafel with cheese and fries Sandwich"
click at [437, 524] on span "Update" at bounding box center [357, 517] width 212 height 16
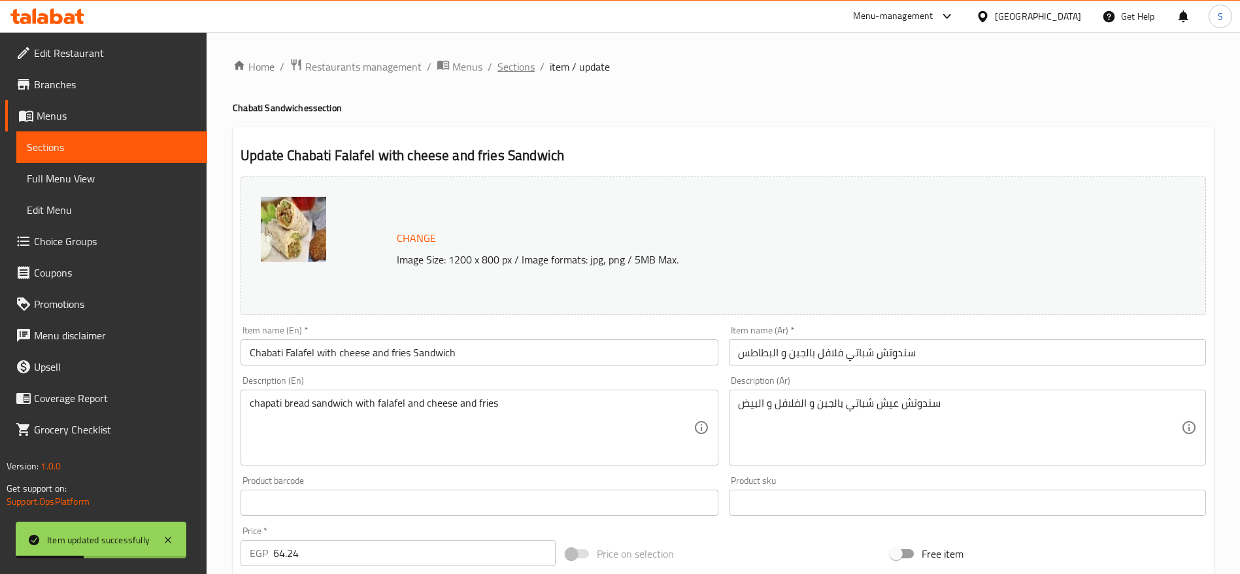
click at [518, 75] on span "Sections" at bounding box center [515, 67] width 37 height 16
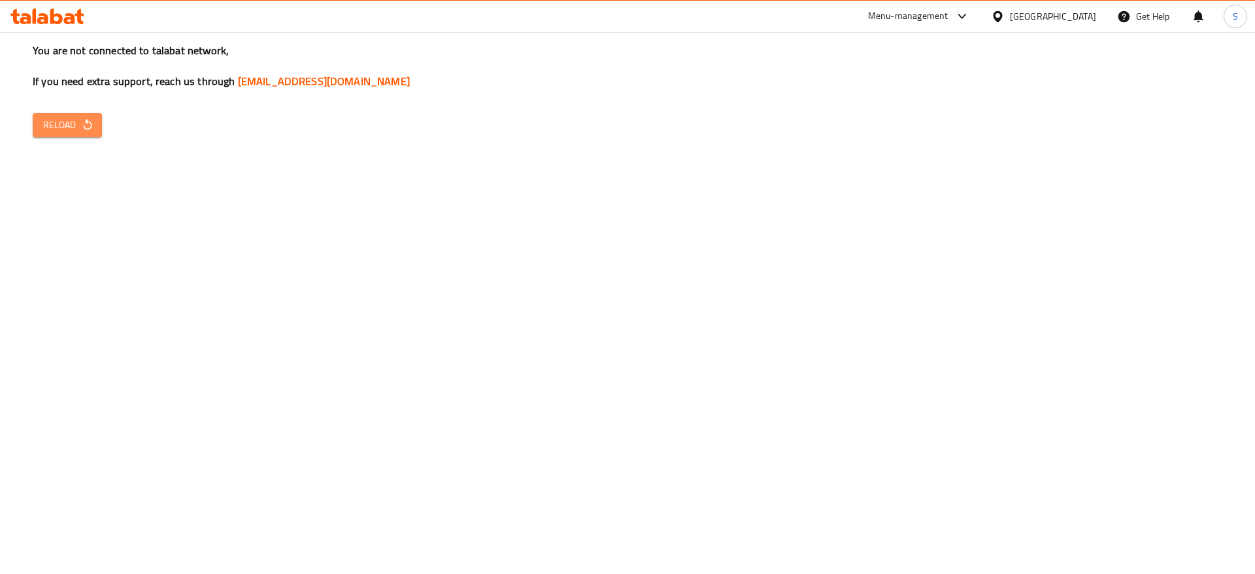
click at [78, 124] on span "Reload" at bounding box center [67, 125] width 48 height 16
